Goal: Transaction & Acquisition: Purchase product/service

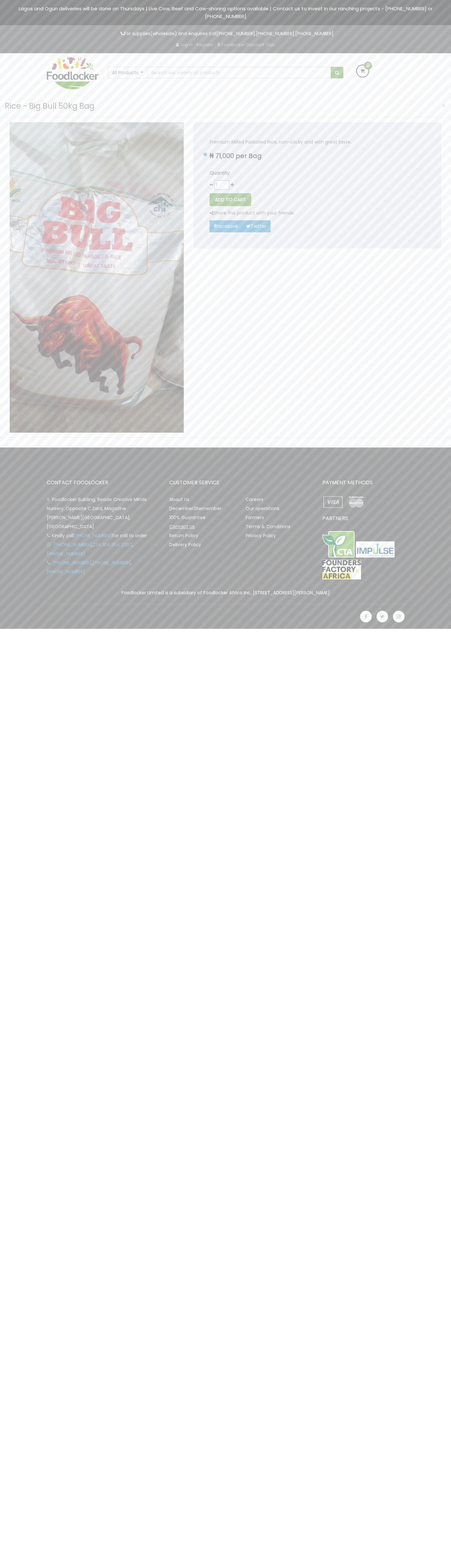
click at [182, 526] on link "Contact Us" at bounding box center [182, 526] width 25 height 6
click at [230, 199] on button "ADD TO CART" at bounding box center [230, 199] width 41 height 13
click at [363, 71] on icon at bounding box center [363, 71] width 12 height 12
click at [331, 116] on link "CART" at bounding box center [331, 116] width 27 height 12
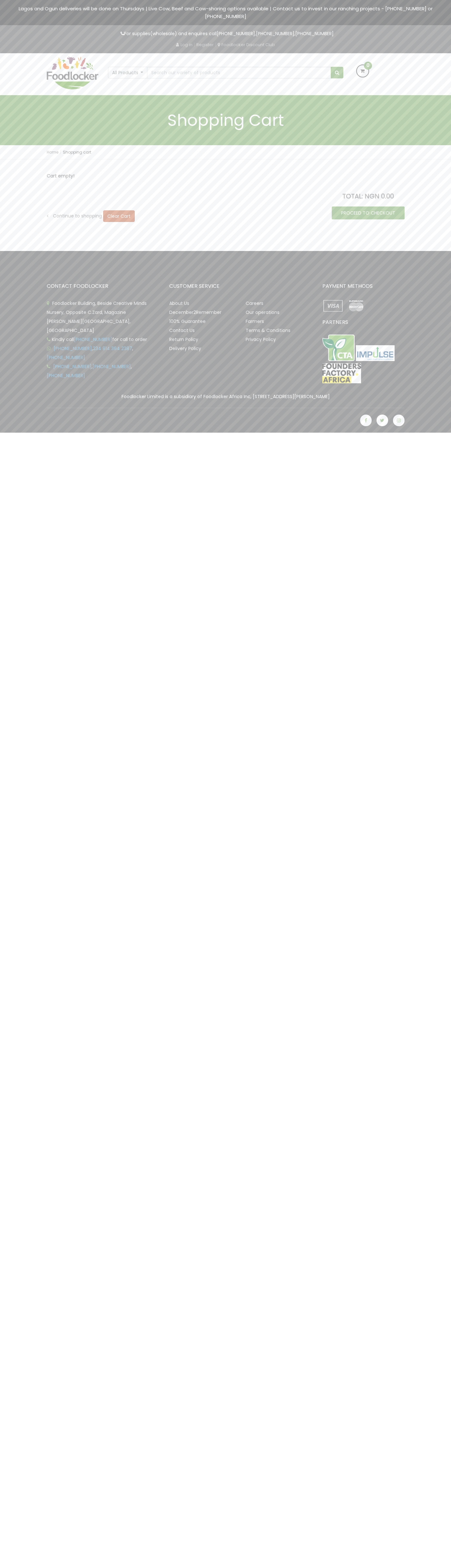
click at [356, 306] on img at bounding box center [356, 306] width 21 height 14
click at [368, 213] on link "PROCEED TO CHECKOUT" at bounding box center [368, 213] width 73 height 13
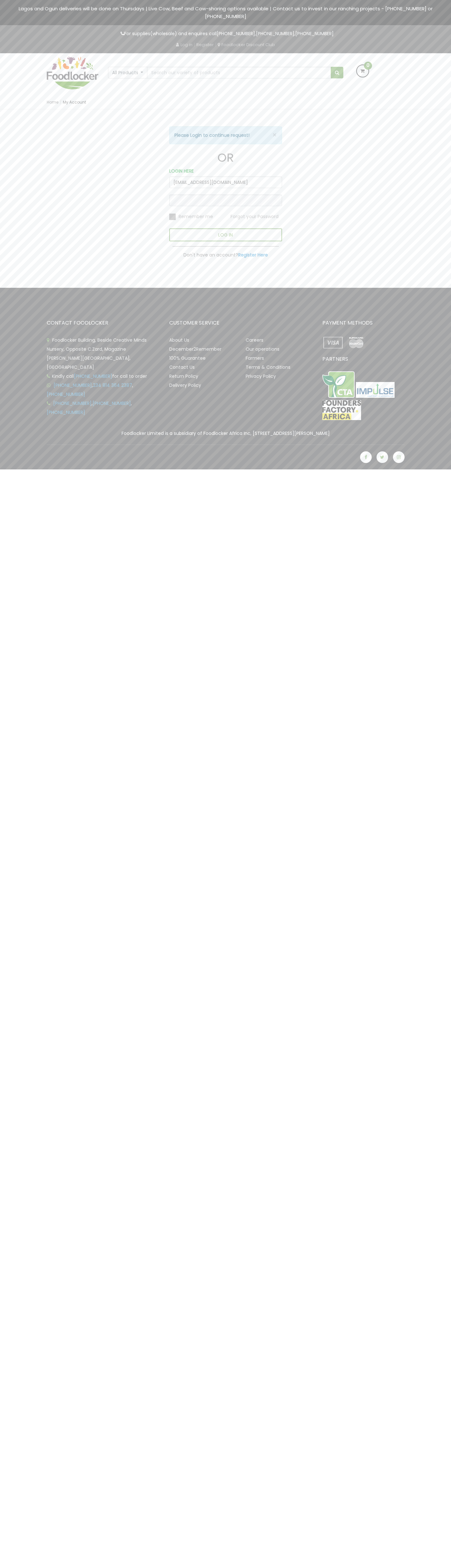
type input "[EMAIL_ADDRESS][DOMAIN_NAME]"
click at [356, 342] on img at bounding box center [356, 342] width 21 height 14
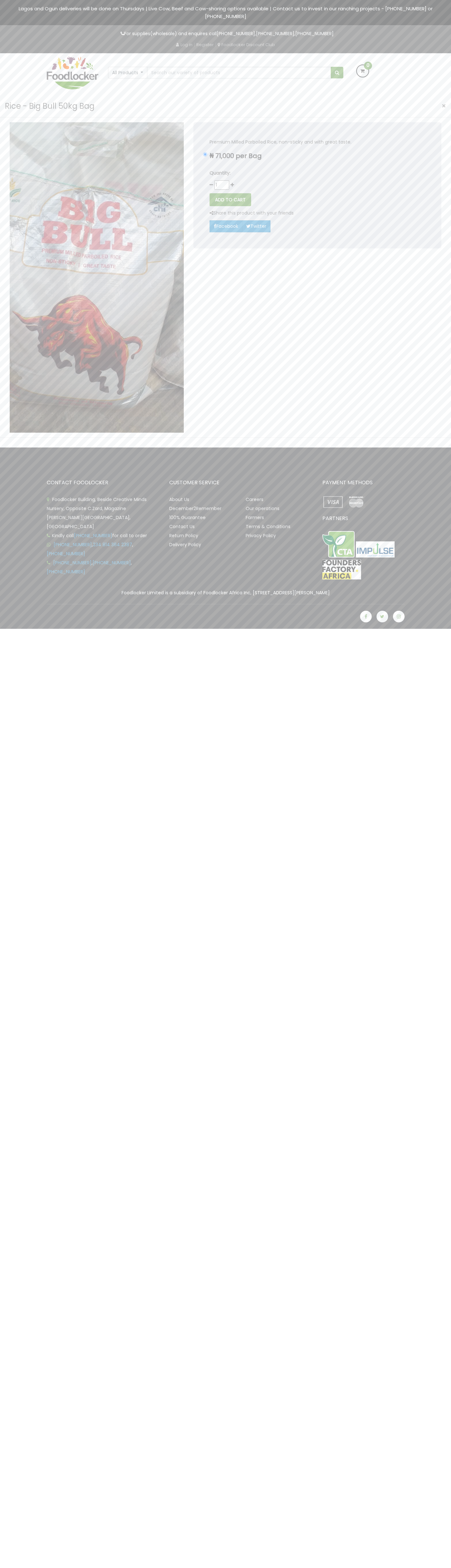
click at [444, 106] on span "×" at bounding box center [444, 106] width 5 height 9
